Goal: Task Accomplishment & Management: Complete application form

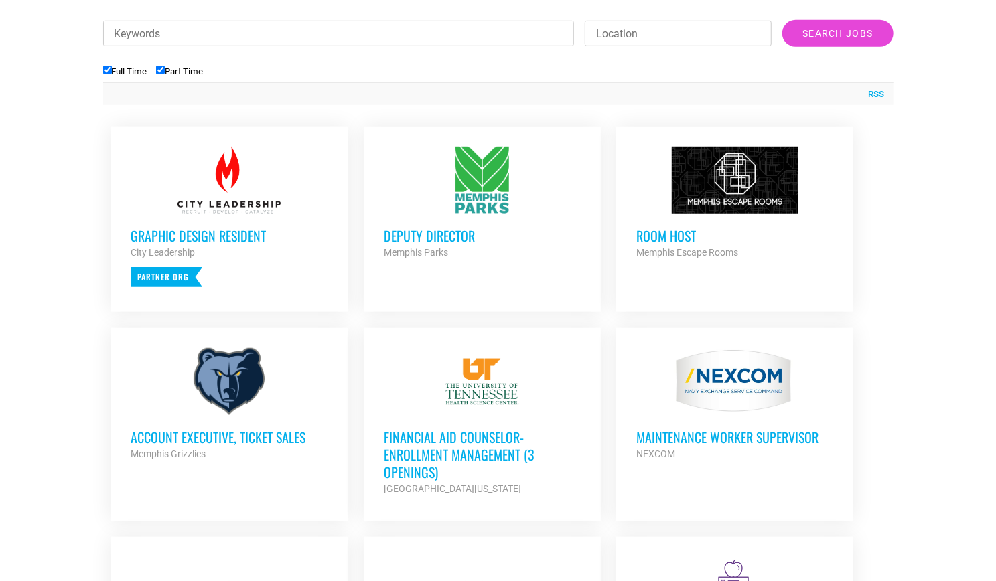
scroll to position [487, 0]
click at [307, 275] on div "Graphic Design Resident City Leadership Partner Org" at bounding box center [229, 251] width 197 height 74
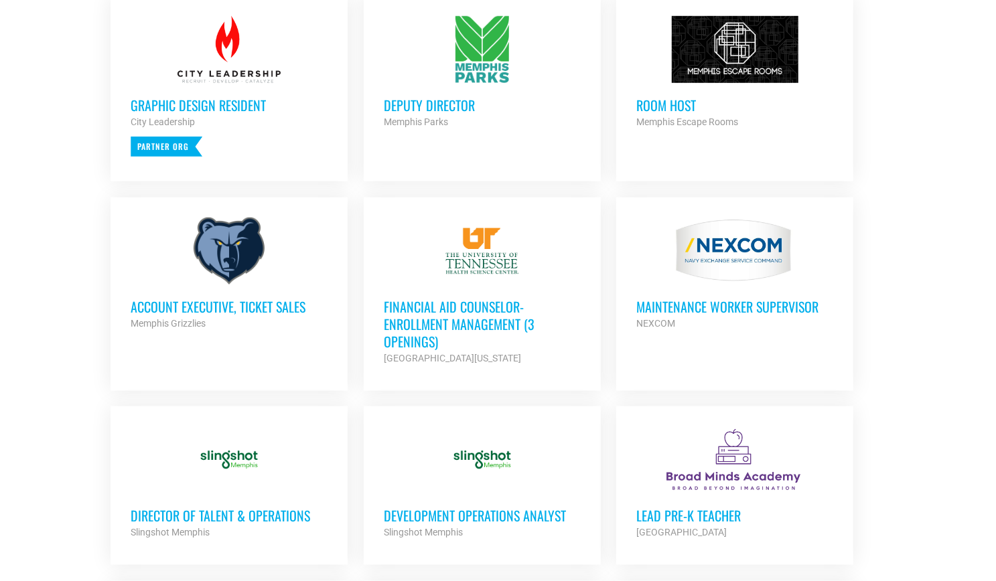
scroll to position [617, 0]
click at [427, 316] on h3 "Financial Aid Counselor-Enrollment Management (3 Openings)" at bounding box center [482, 325] width 197 height 52
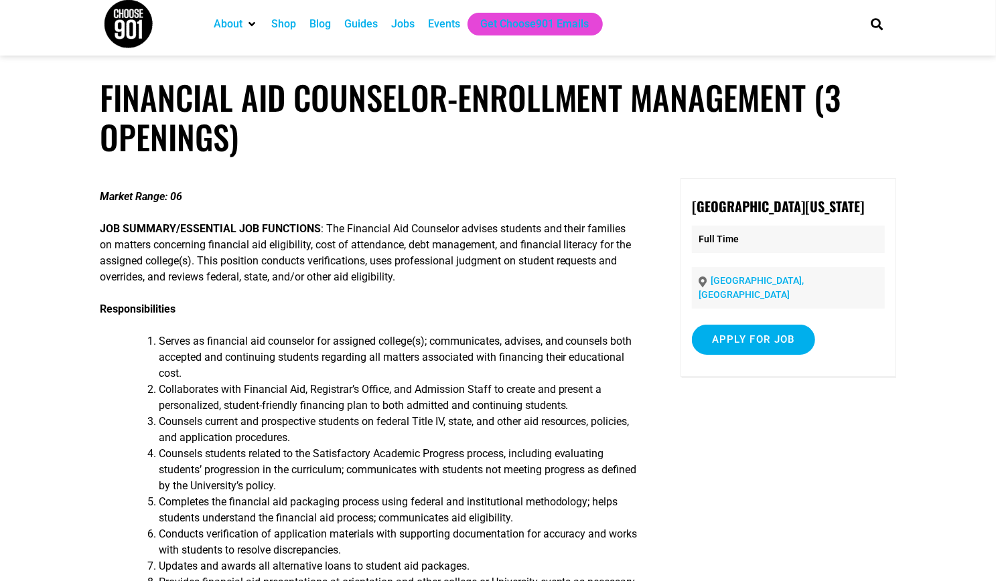
scroll to position [9, 0]
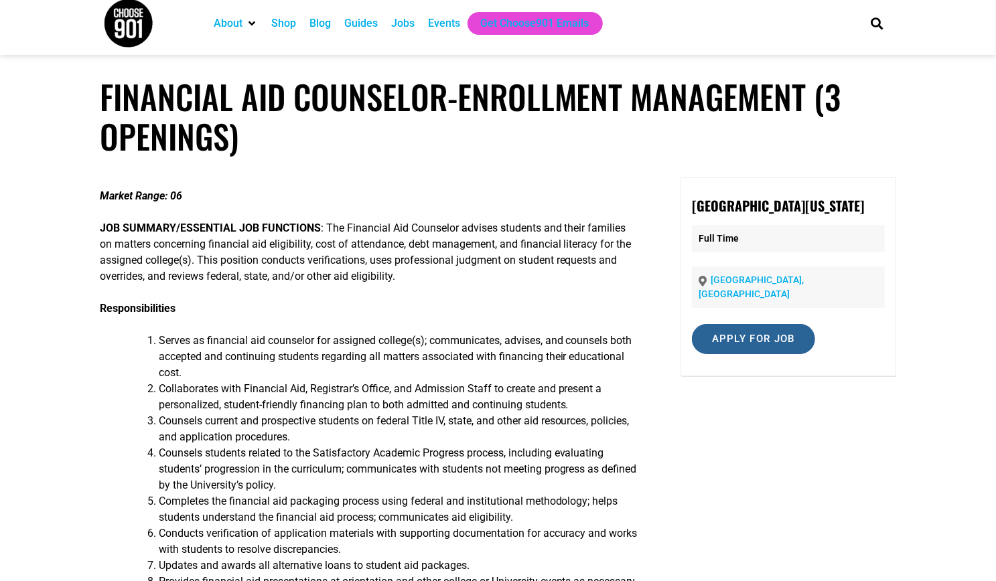
click at [746, 353] on input "Apply for job" at bounding box center [753, 339] width 123 height 30
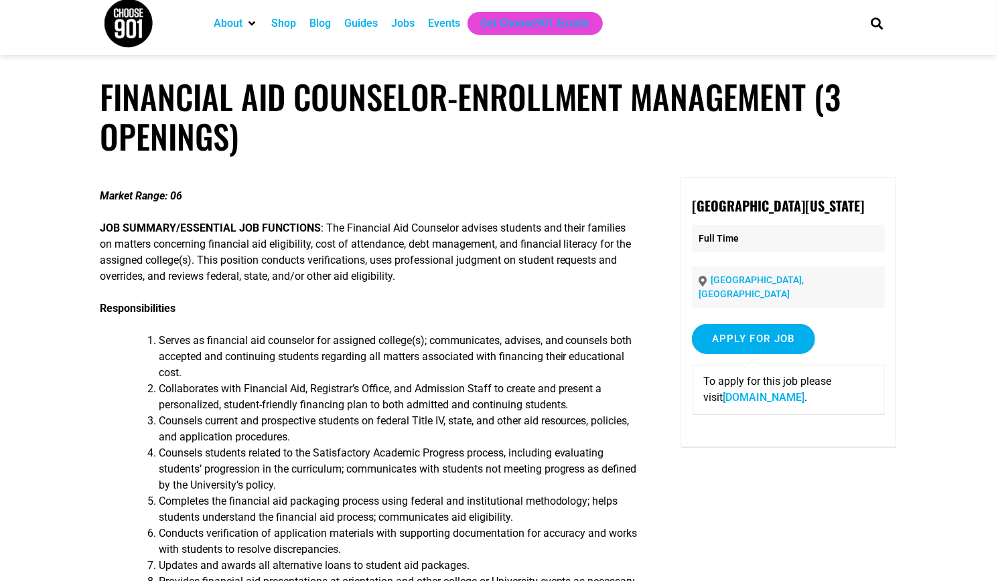
click at [800, 404] on link "fa-ewlq-saasfaprod1.fa.ocs.oraclecloud.com" at bounding box center [764, 397] width 82 height 13
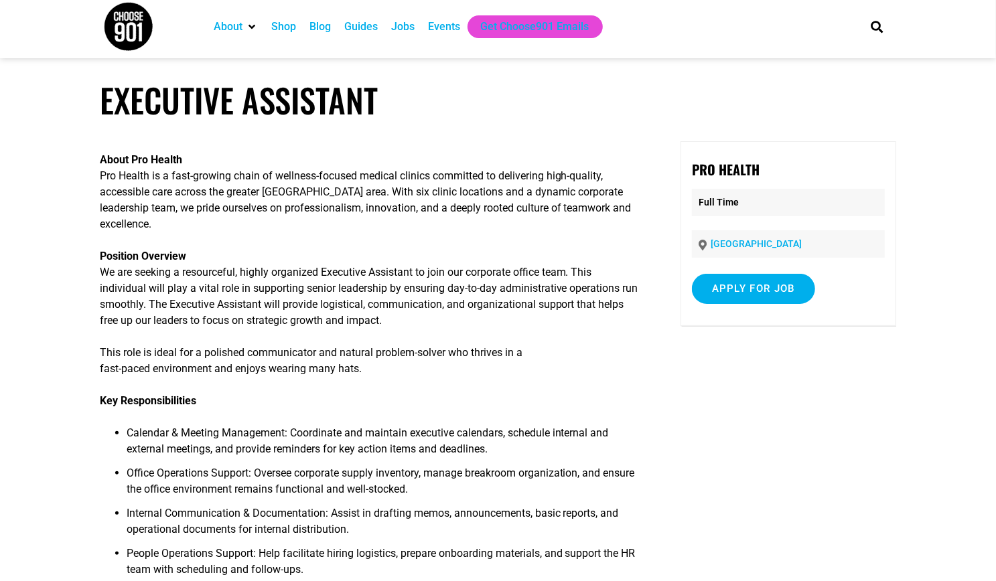
scroll to position [4, 0]
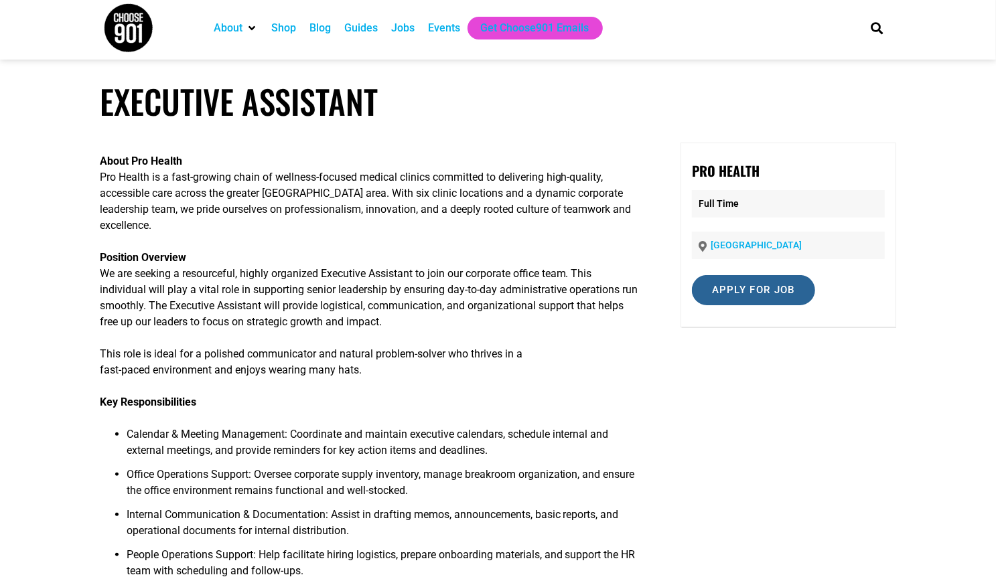
click at [792, 291] on input "Apply for job" at bounding box center [753, 290] width 123 height 30
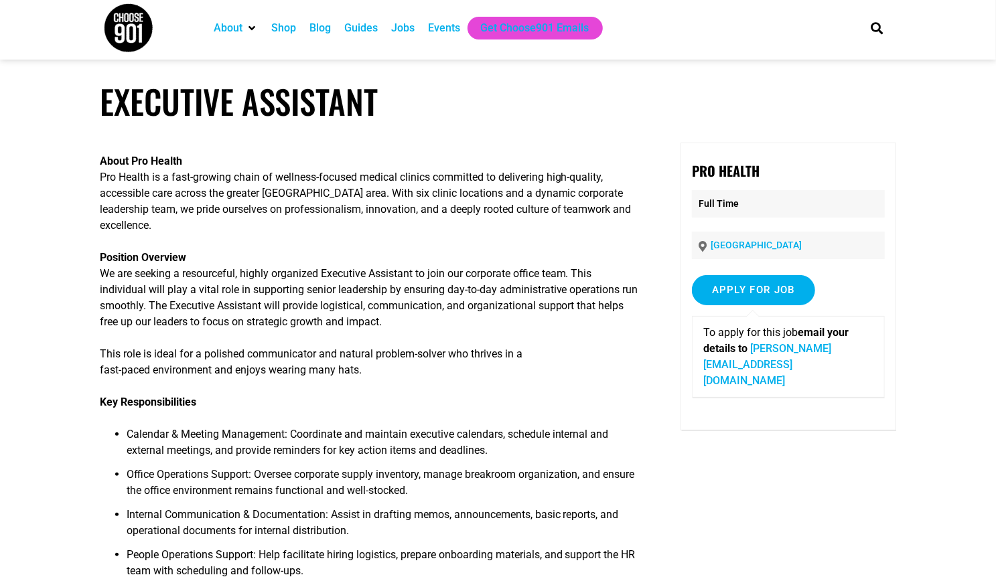
click at [767, 363] on link "[PERSON_NAME][EMAIL_ADDRESS][DOMAIN_NAME]" at bounding box center [767, 364] width 128 height 45
click at [755, 366] on link "[PERSON_NAME][EMAIL_ADDRESS][DOMAIN_NAME]" at bounding box center [767, 364] width 128 height 45
